Goal: Transaction & Acquisition: Purchase product/service

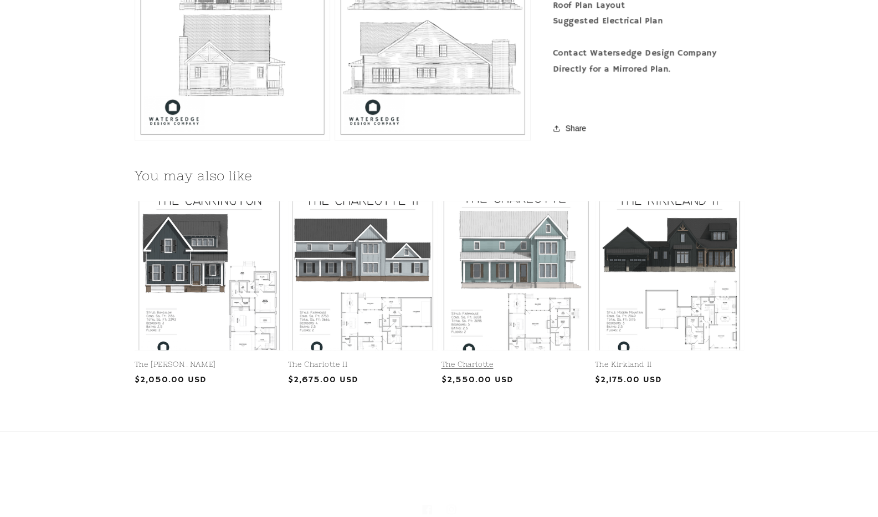
scroll to position [1139, 0]
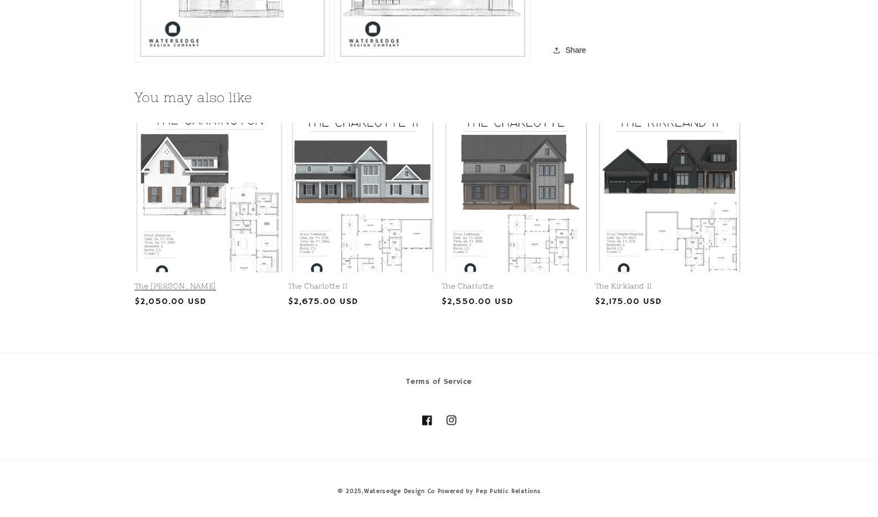
click at [185, 281] on link "The [PERSON_NAME]" at bounding box center [209, 285] width 149 height 9
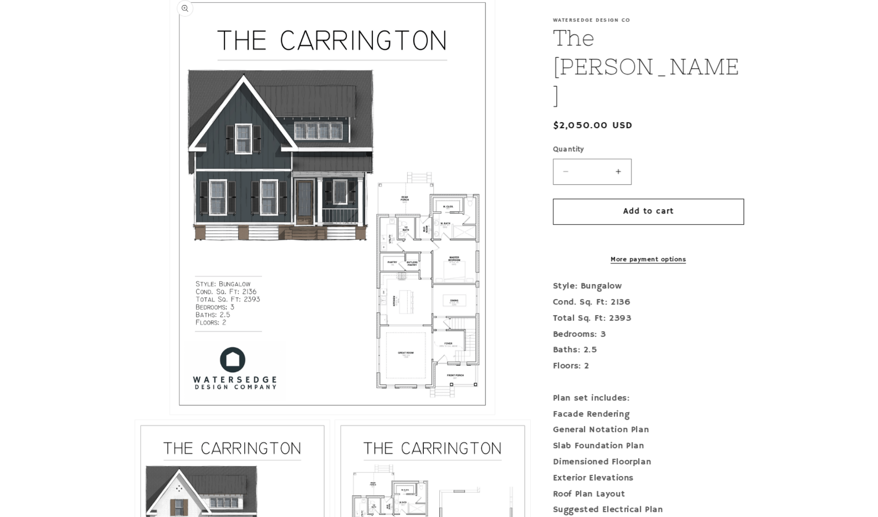
scroll to position [270, 0]
click at [809, 265] on section "Skip to product information Open media 1 in modal Open media 2 in modal Open me…" at bounding box center [439, 450] width 878 height 975
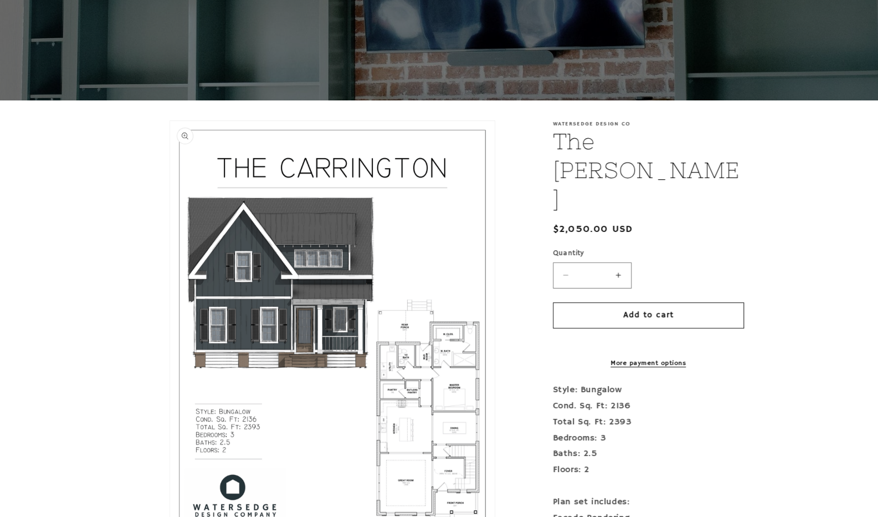
scroll to position [0, 0]
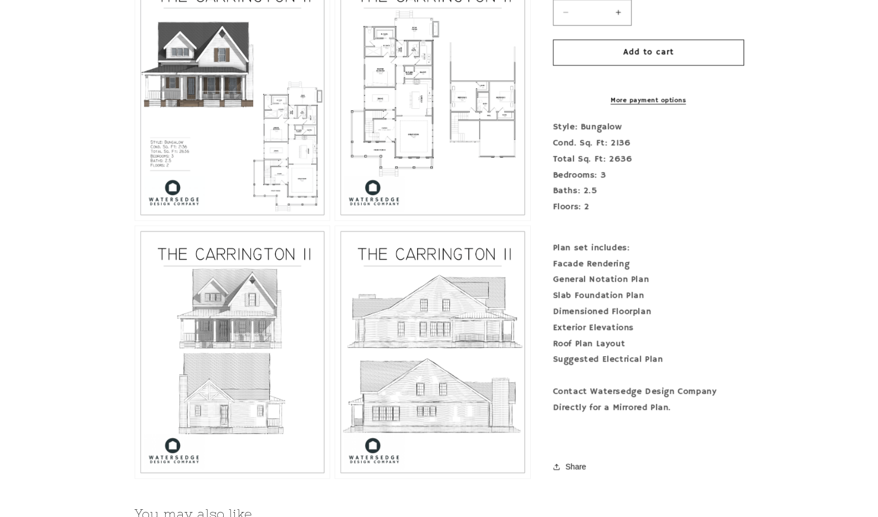
scroll to position [689, 0]
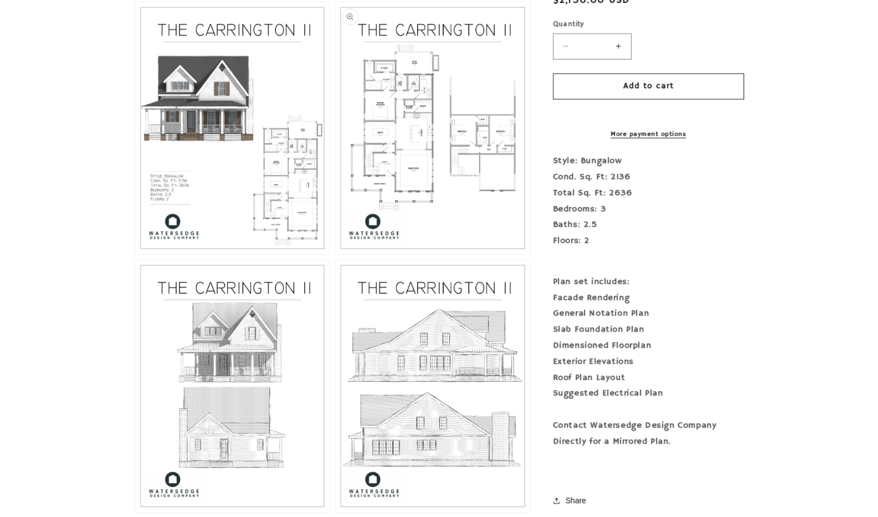
click at [335, 254] on button "Open media 3 in modal" at bounding box center [335, 254] width 0 height 0
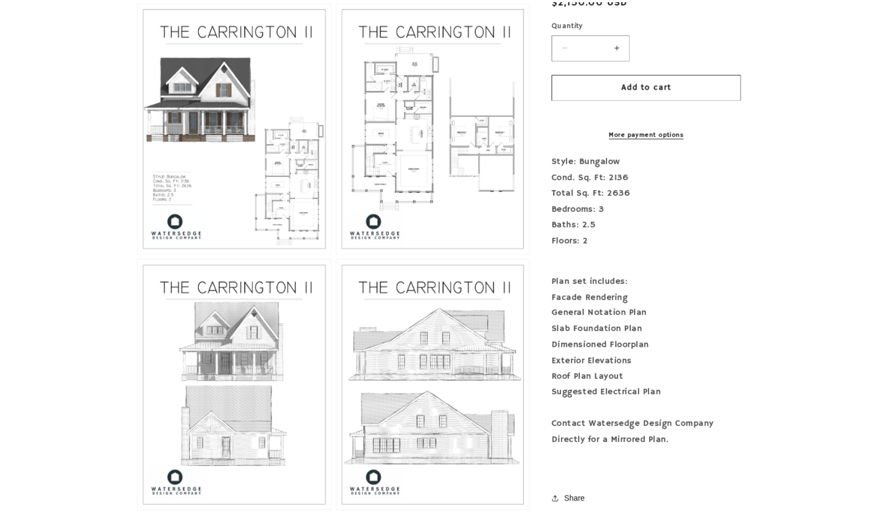
scroll to position [1962, 0]
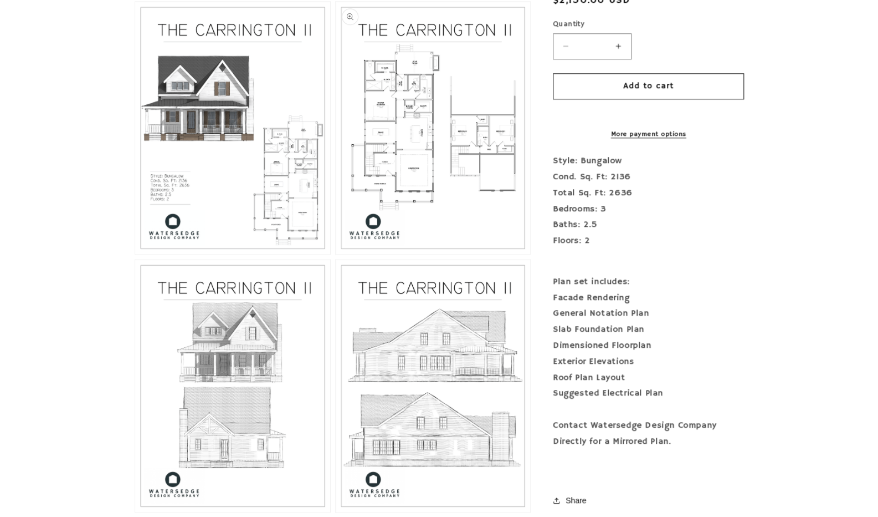
drag, startPoint x: 425, startPoint y: 383, endPoint x: 448, endPoint y: 149, distance: 235.6
click at [335, 254] on button "Open media 3 in modal" at bounding box center [335, 254] width 0 height 0
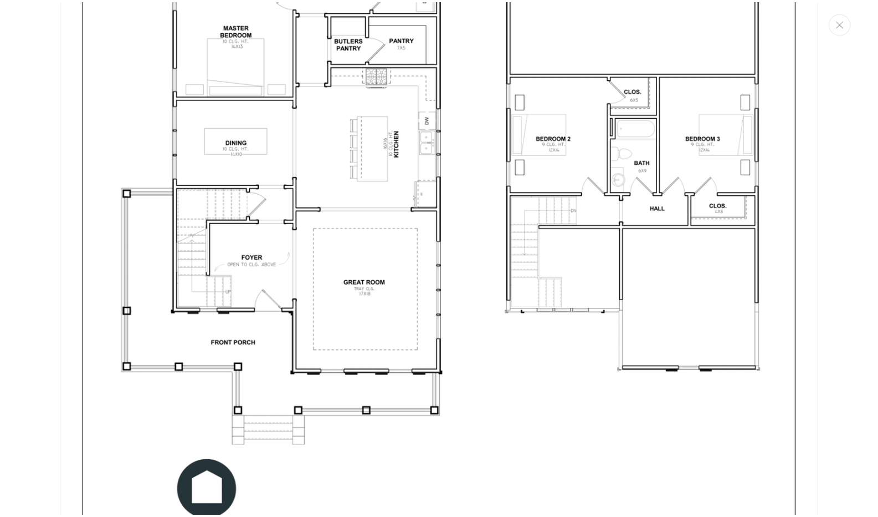
scroll to position [2378, 0]
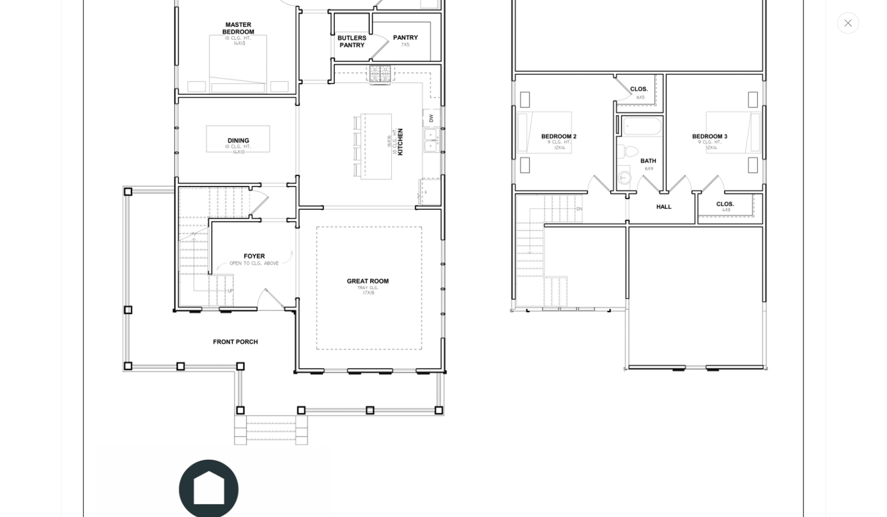
click at [849, 24] on icon "Close" at bounding box center [847, 22] width 7 height 7
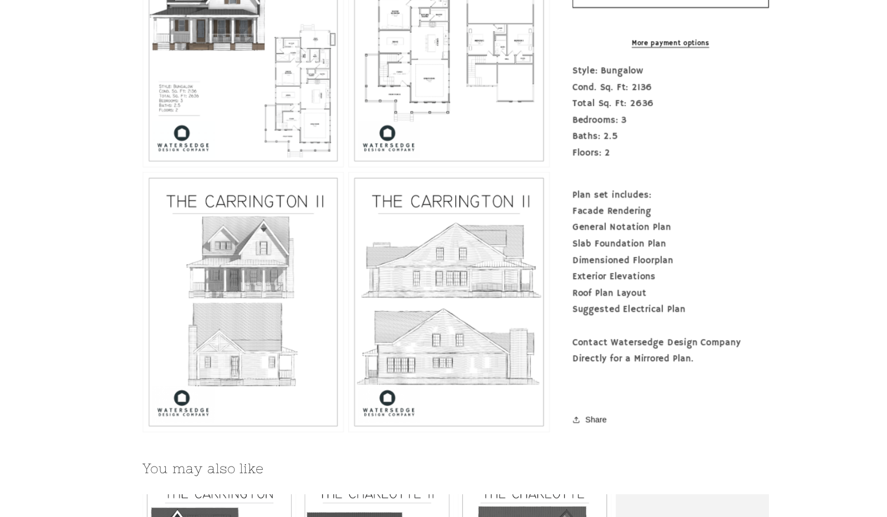
scroll to position [769, 0]
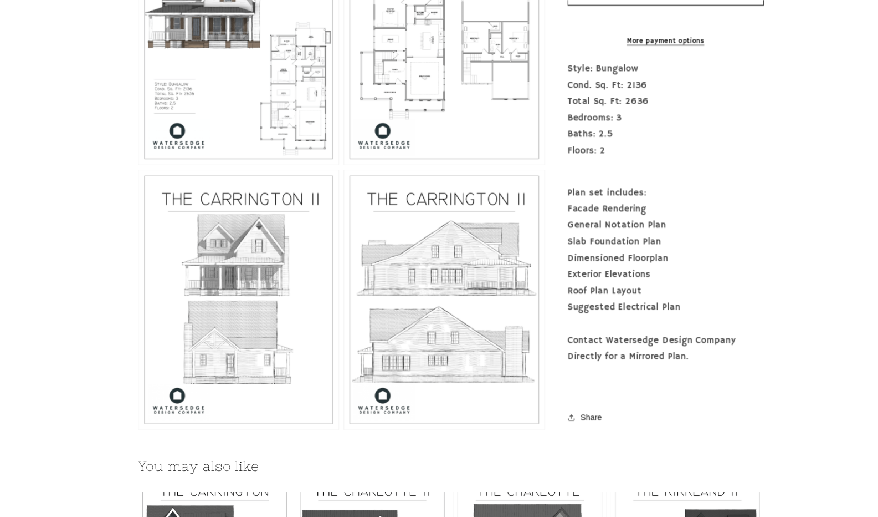
click at [335, 173] on button "Open media 3 in modal" at bounding box center [335, 173] width 0 height 0
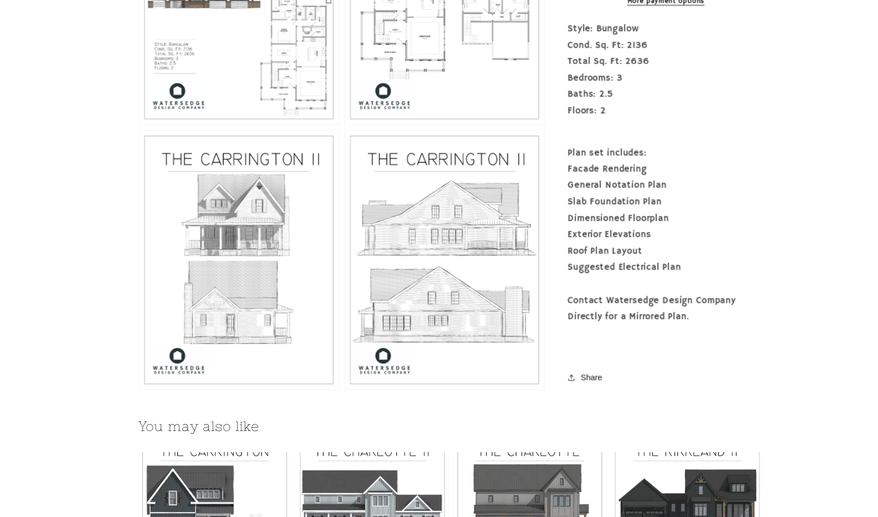
scroll to position [810, 0]
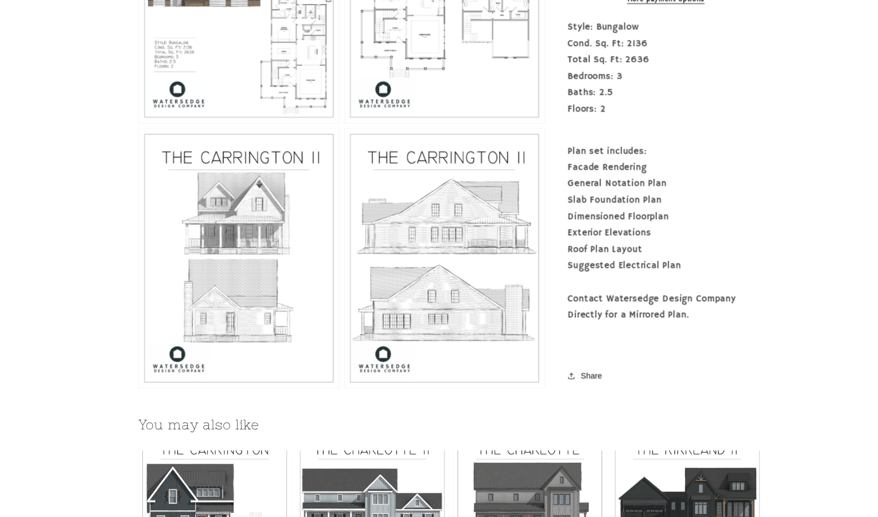
click at [335, 133] on button "Open media 3 in modal" at bounding box center [335, 133] width 0 height 0
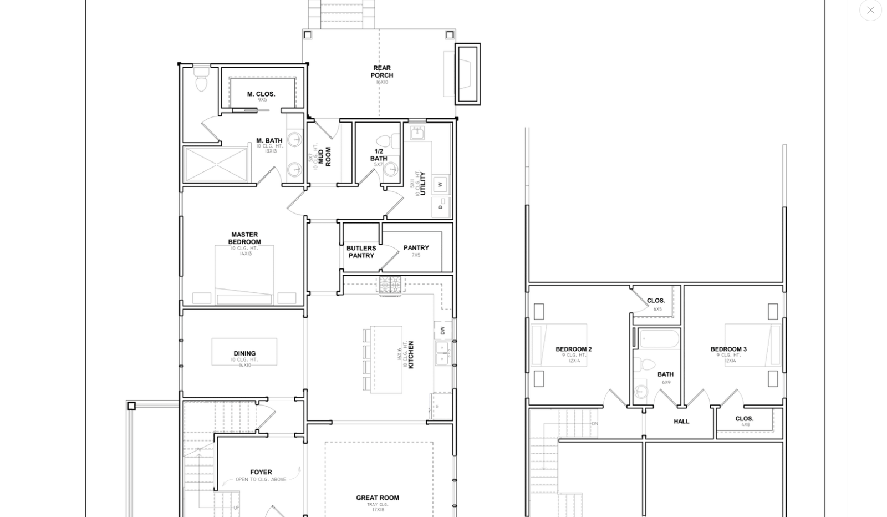
scroll to position [2161, 0]
